Goal: Task Accomplishment & Management: Manage account settings

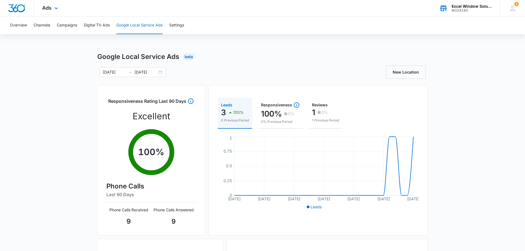
click at [473, 7] on div "Excel Window Solutions" at bounding box center [471, 6] width 40 height 4
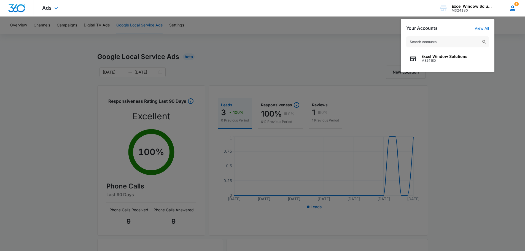
click at [510, 8] on icon at bounding box center [512, 8] width 8 height 8
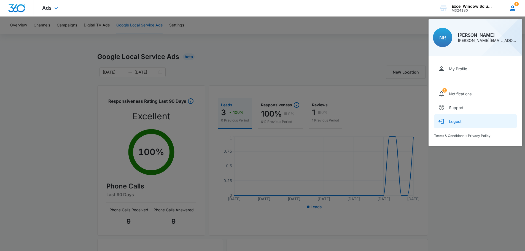
click at [455, 123] on div "Logout" at bounding box center [455, 121] width 13 height 5
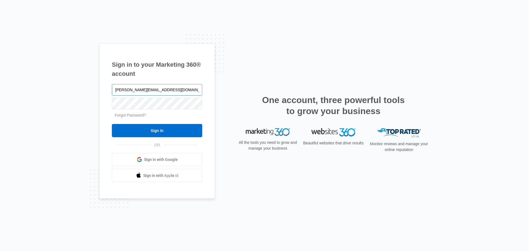
click at [141, 94] on input "[PERSON_NAME][EMAIL_ADDRESS][DOMAIN_NAME]" at bounding box center [157, 90] width 90 height 12
type input "[EMAIL_ADDRESS][DOMAIN_NAME]"
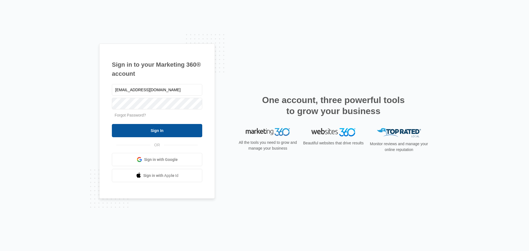
click at [157, 131] on input "Sign In" at bounding box center [157, 130] width 90 height 13
